Goal: Information Seeking & Learning: Learn about a topic

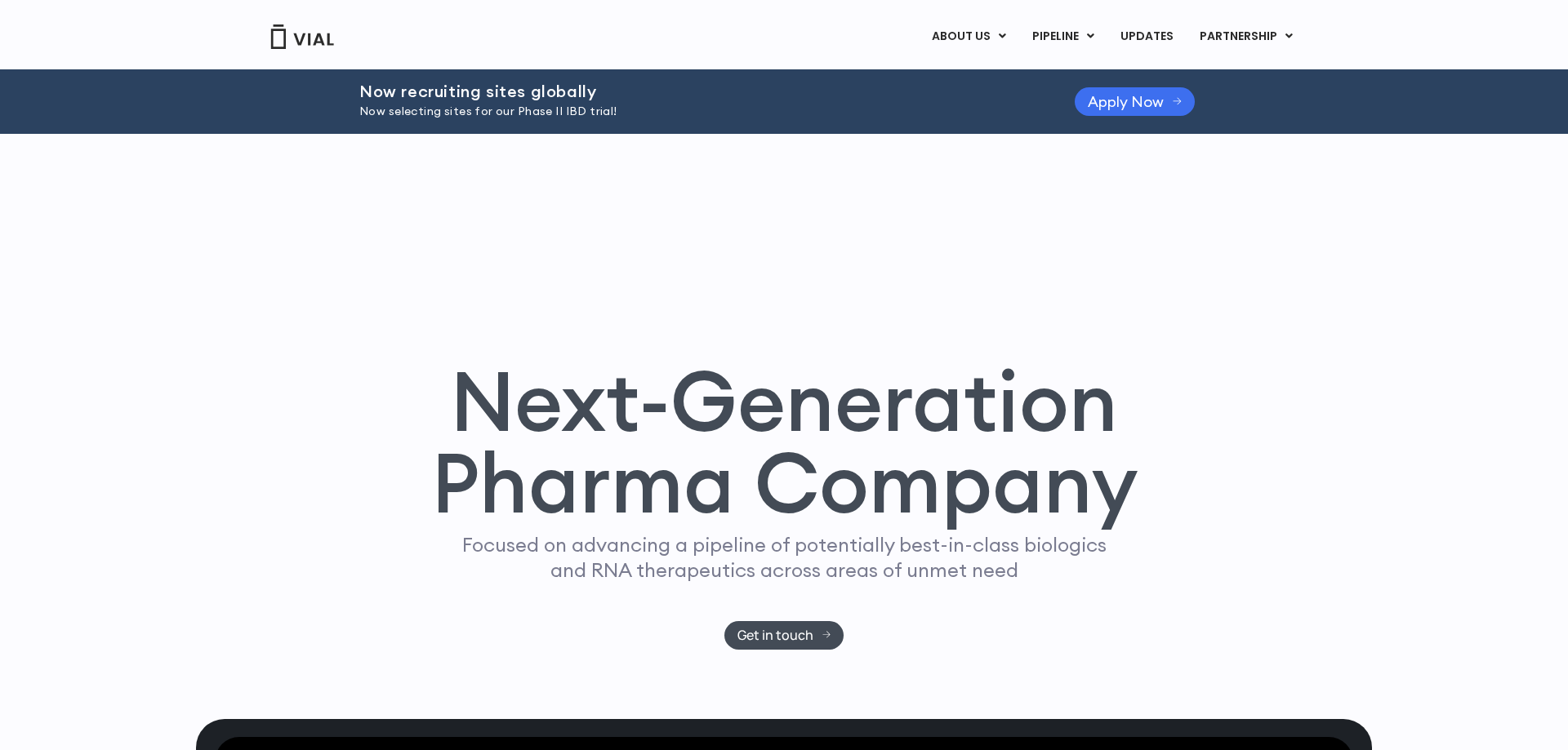
click at [1103, 103] on span "Apply Now" at bounding box center [1125, 101] width 76 height 13
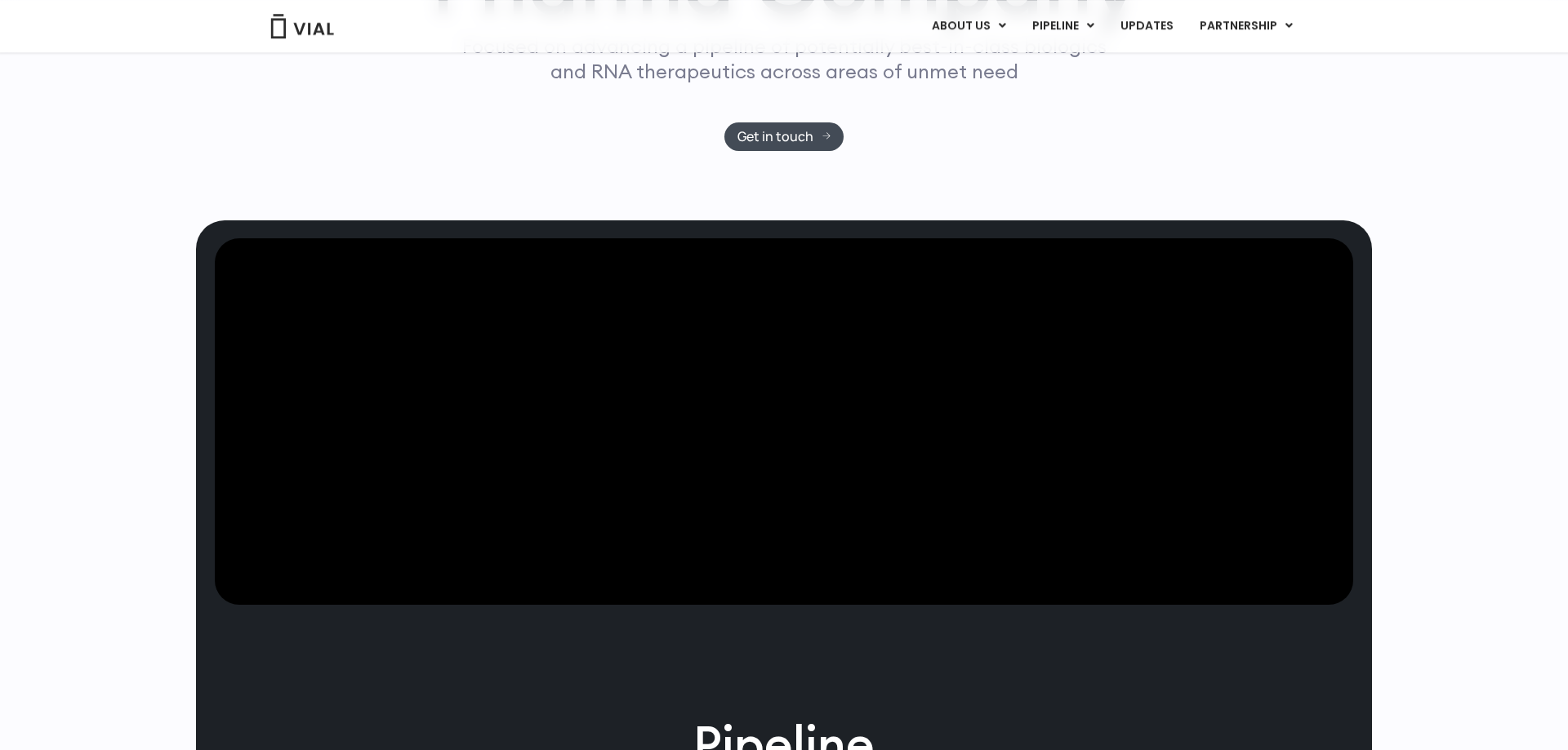
scroll to position [417, 0]
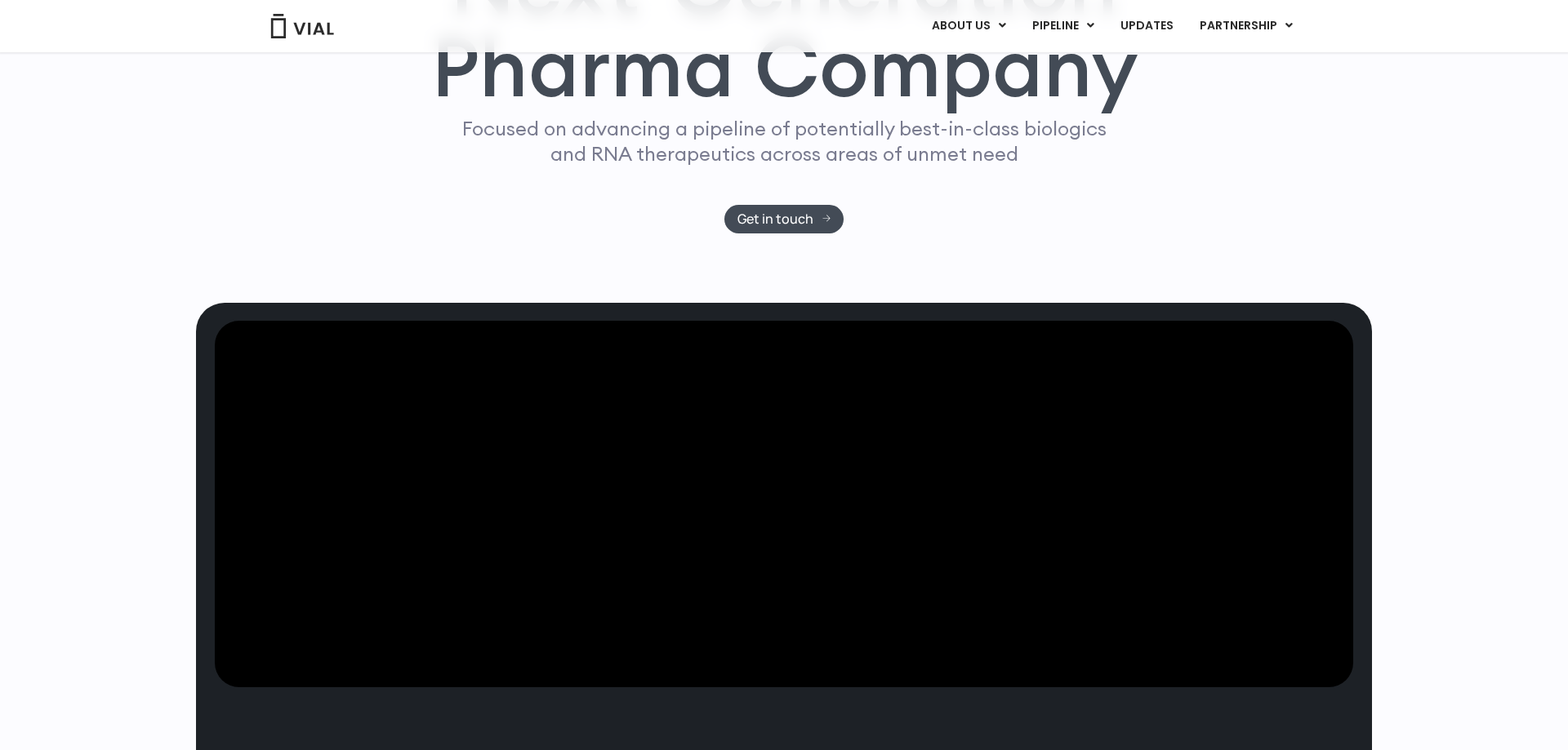
click at [1317, 245] on div "Next-Generation Pharma Company Focused on advancing a pipeline of potentially b…" at bounding box center [784, 11] width 1176 height 586
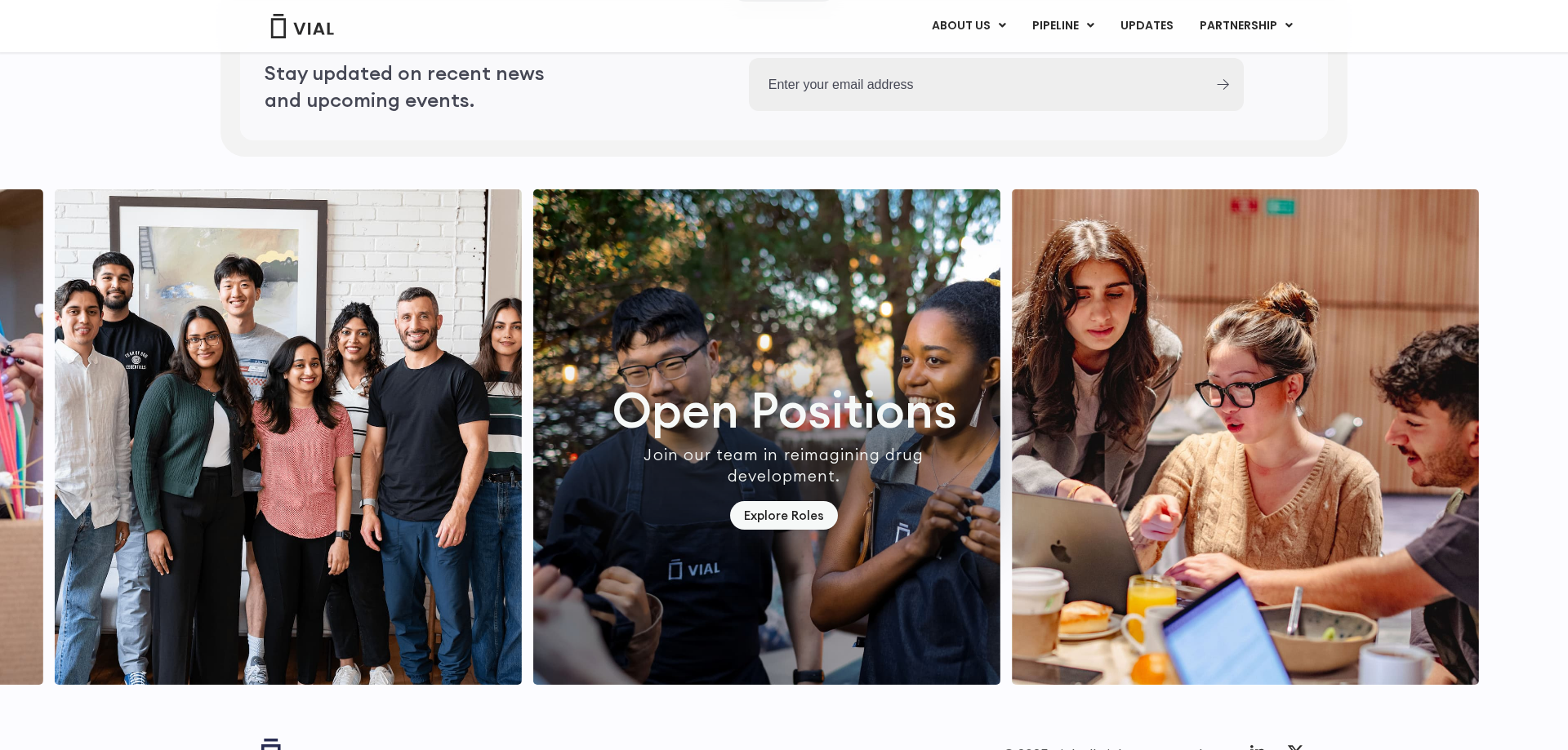
scroll to position [4540, 0]
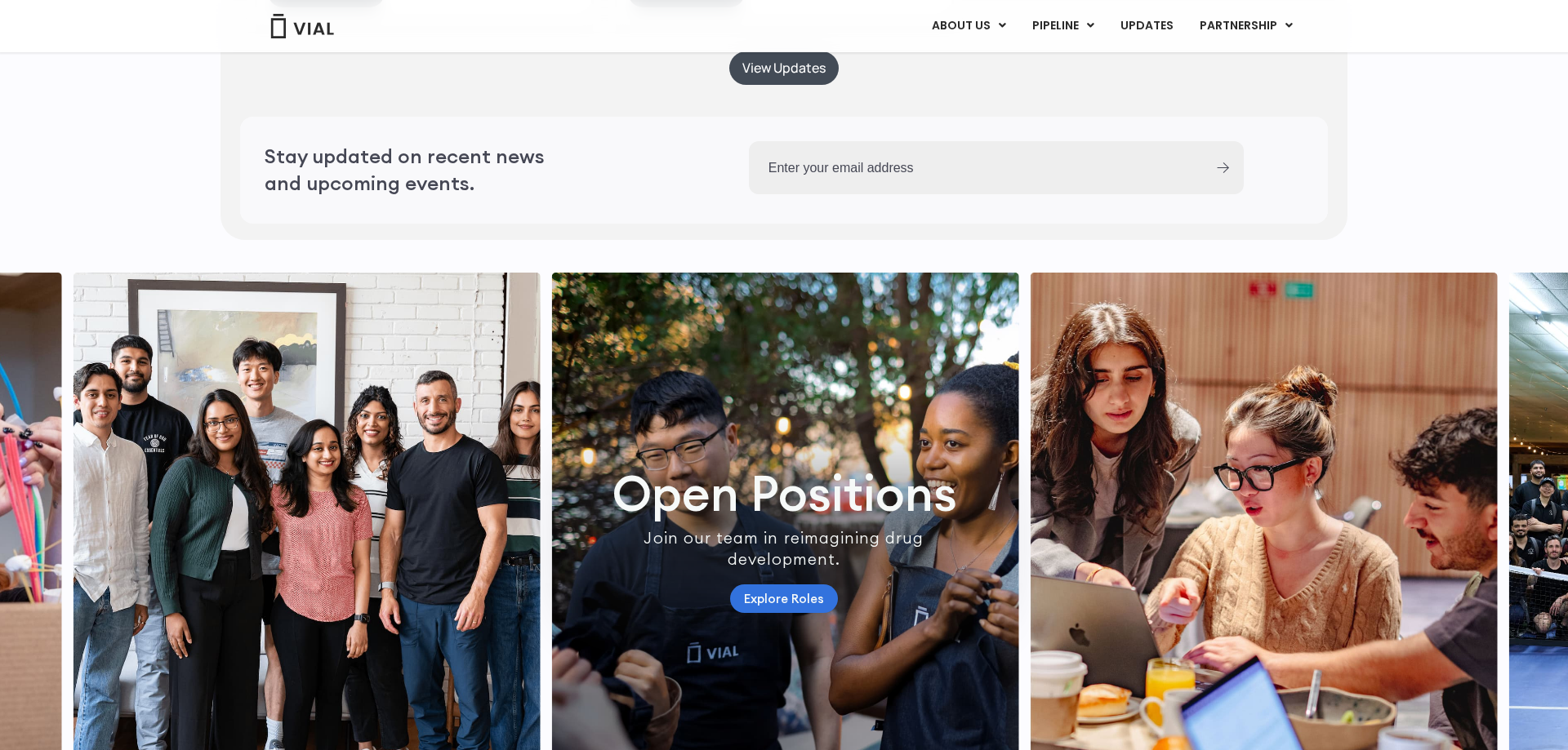
click at [777, 613] on link "Explore Roles" at bounding box center [783, 599] width 107 height 29
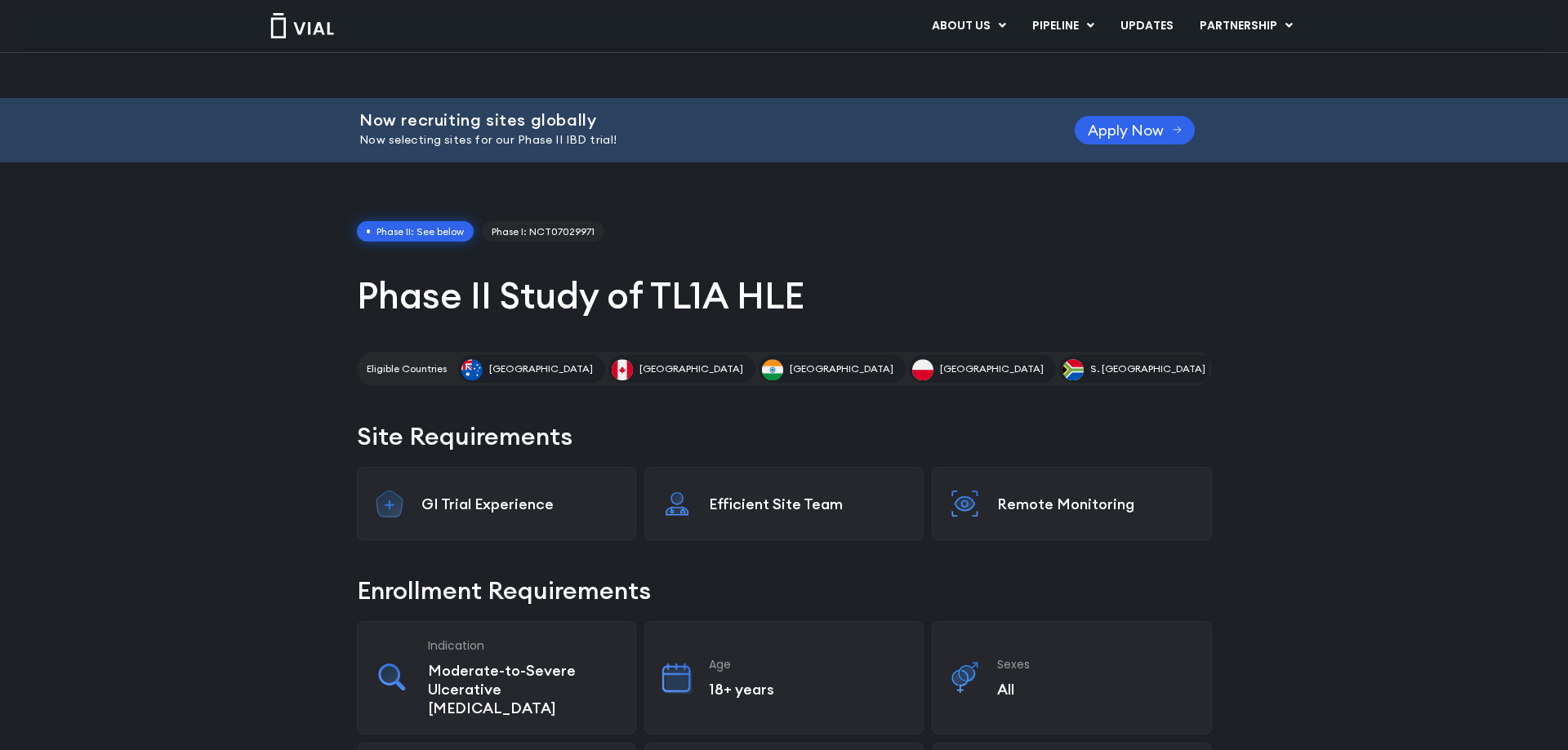
scroll to position [1486, 0]
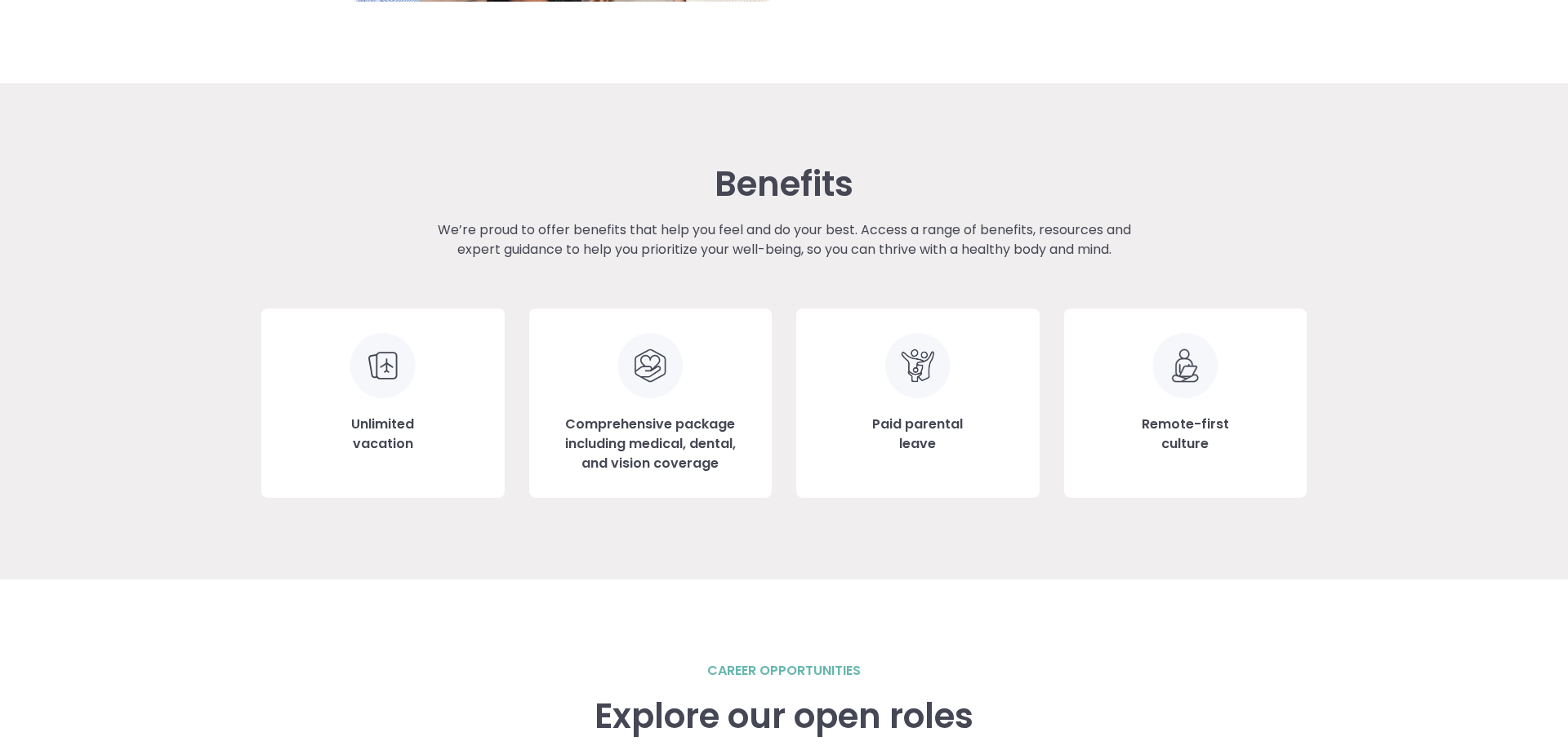
scroll to position [1617, 0]
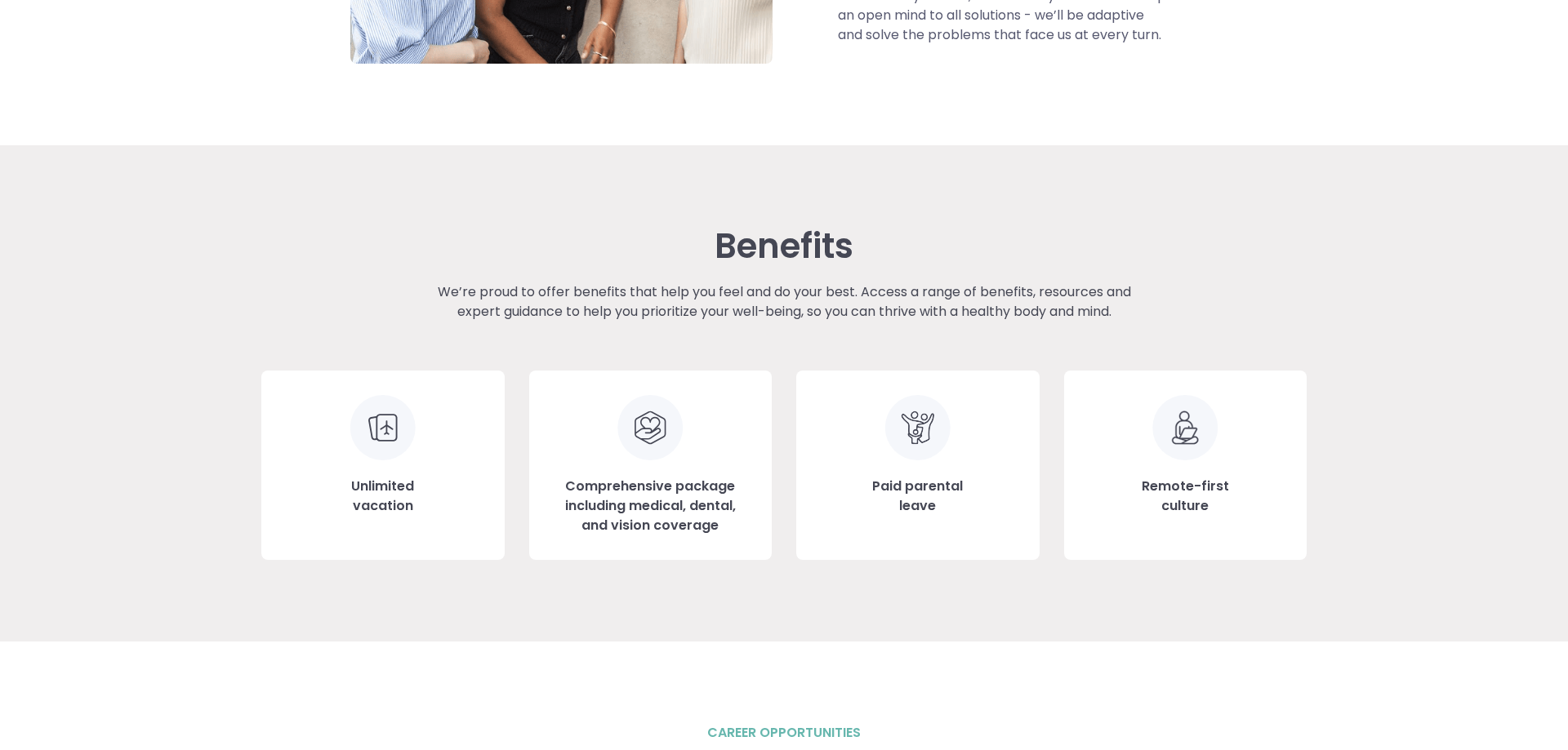
click at [370, 494] on h3 "Unlimited vacation" at bounding box center [382, 496] width 63 height 40
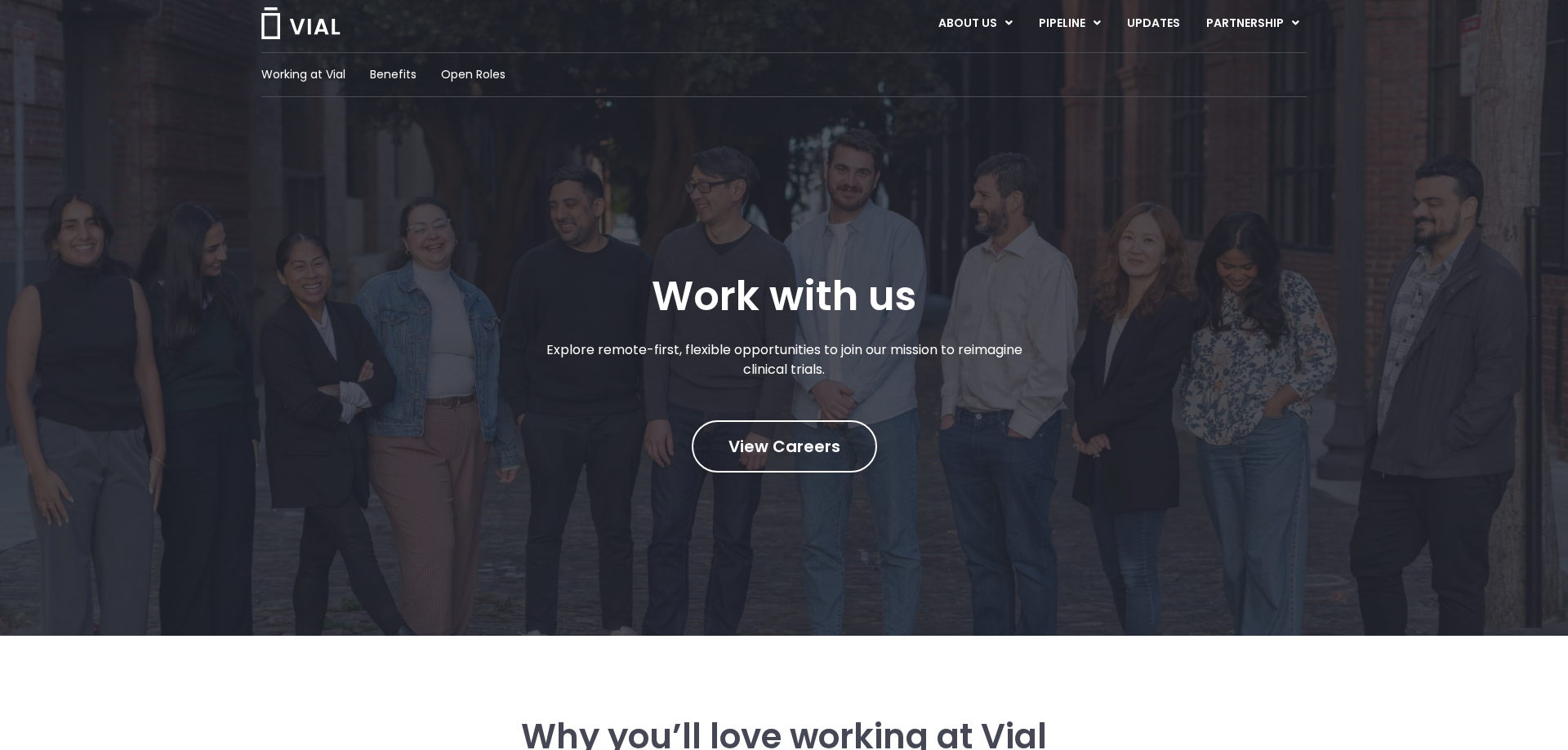
scroll to position [0, 0]
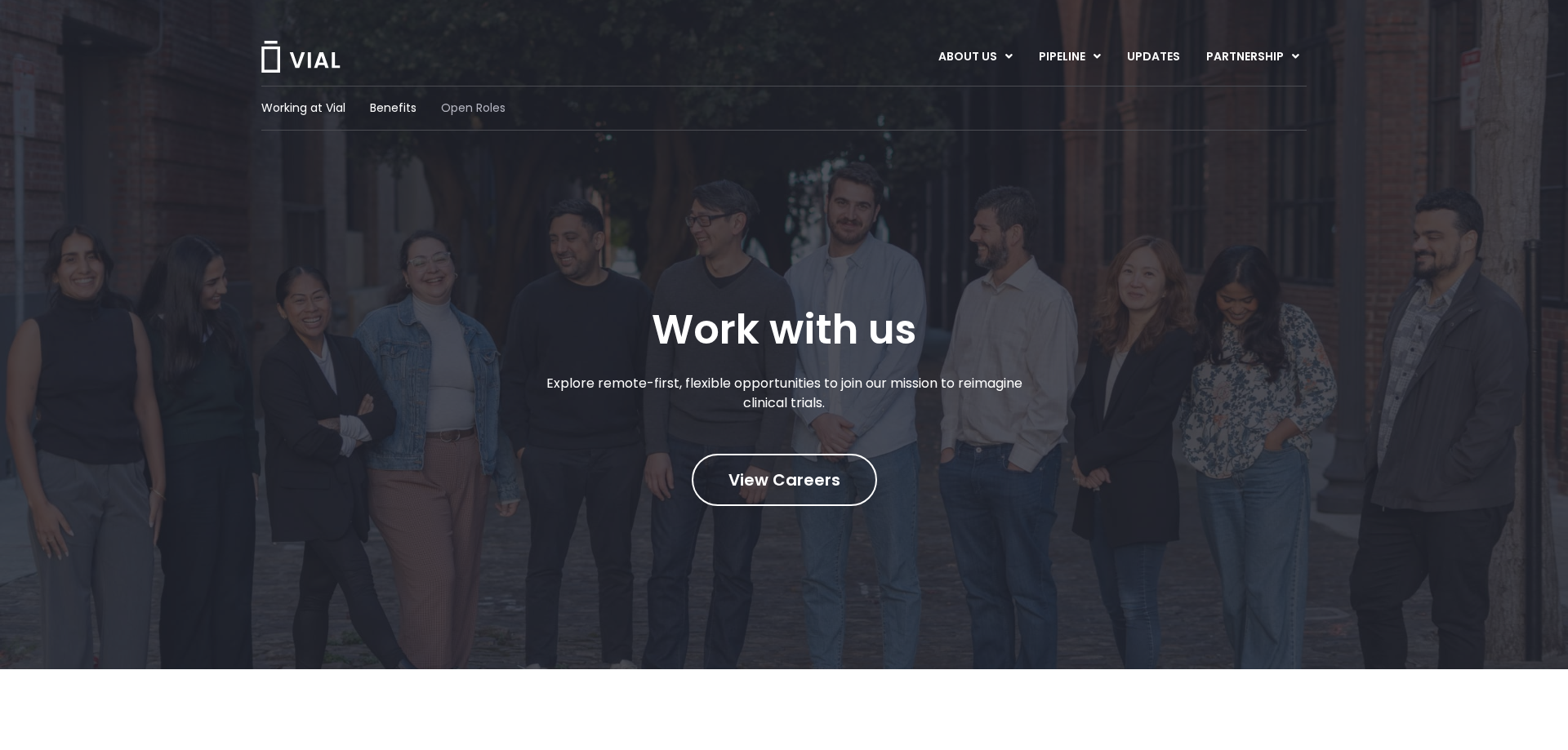
click at [475, 110] on span "Open Roles" at bounding box center [473, 108] width 65 height 17
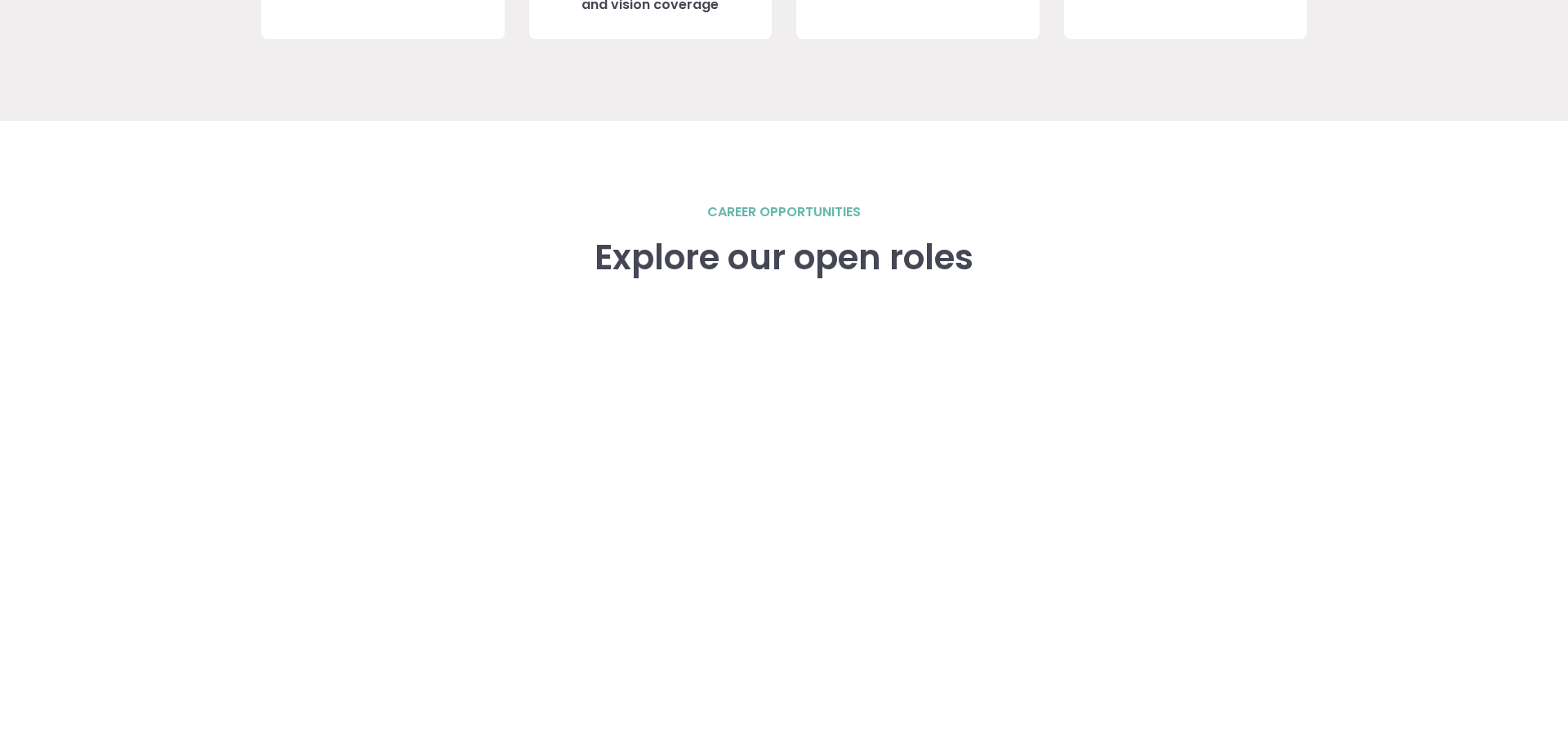
scroll to position [1925, 0]
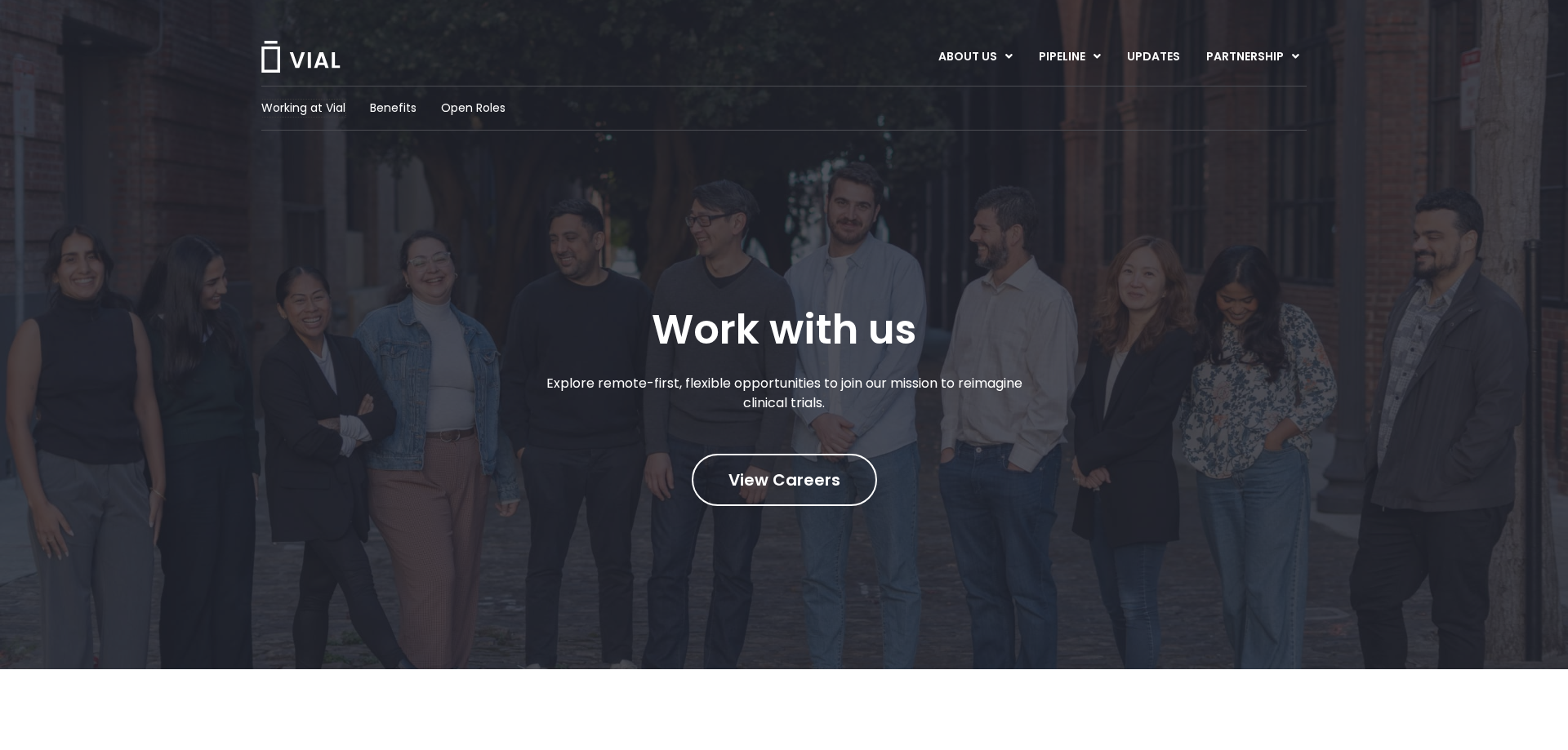
click at [319, 108] on span "Working at Vial" at bounding box center [303, 108] width 84 height 17
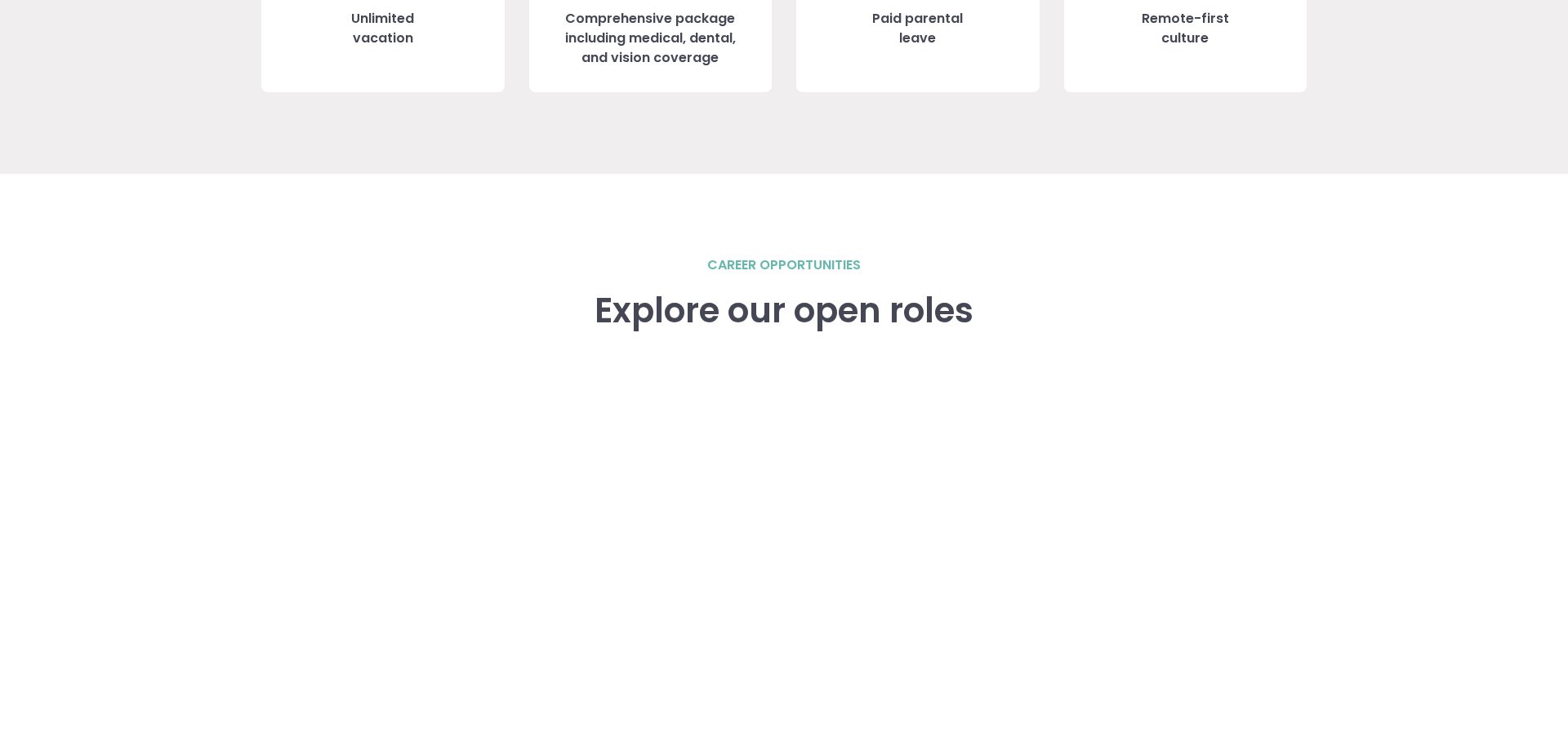
scroll to position [2450, 0]
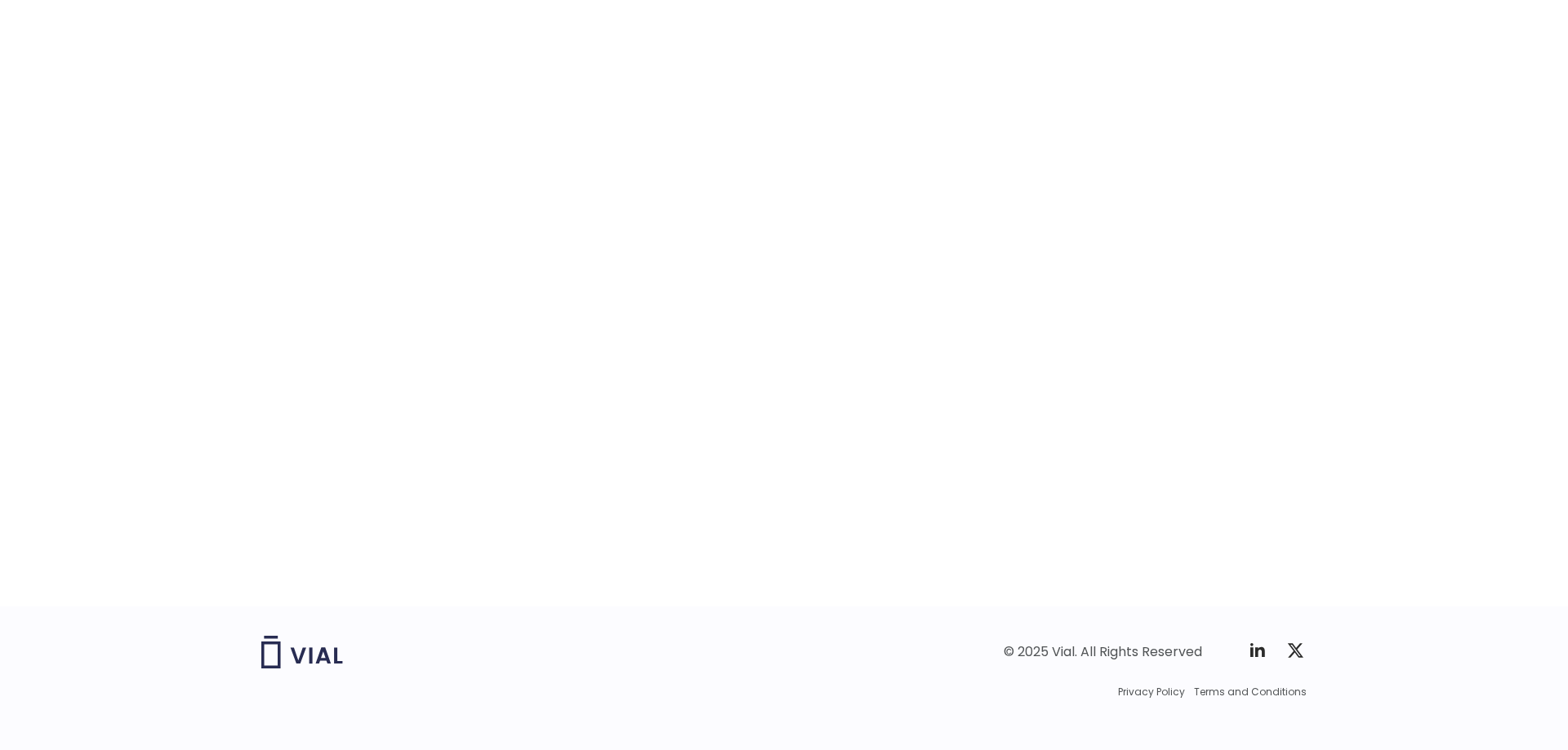
scroll to position [2450, 0]
